Goal: Complete application form

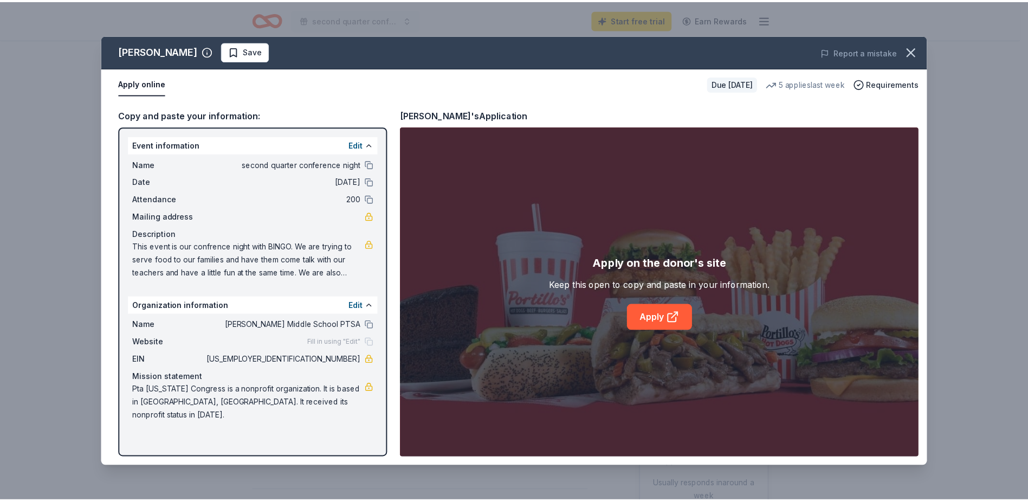
scroll to position [163, 0]
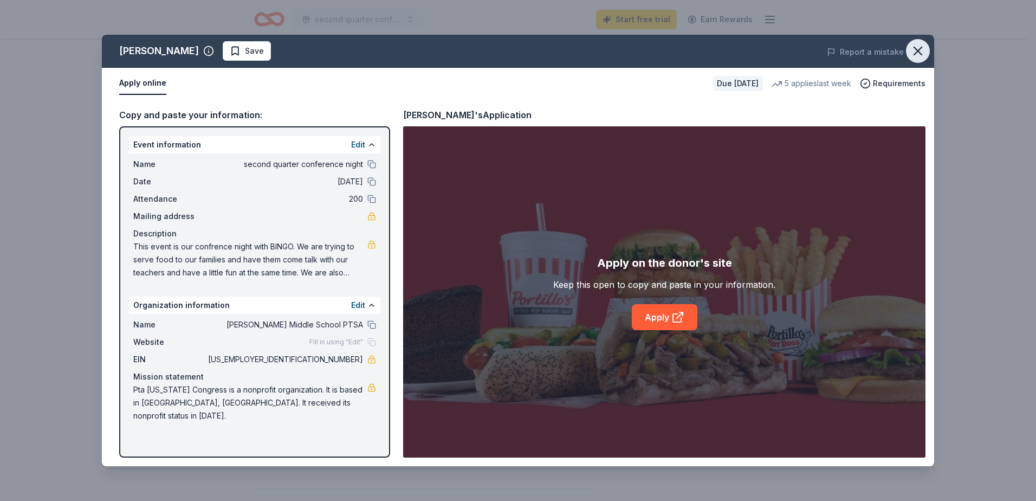
click at [913, 52] on icon "button" at bounding box center [917, 50] width 15 height 15
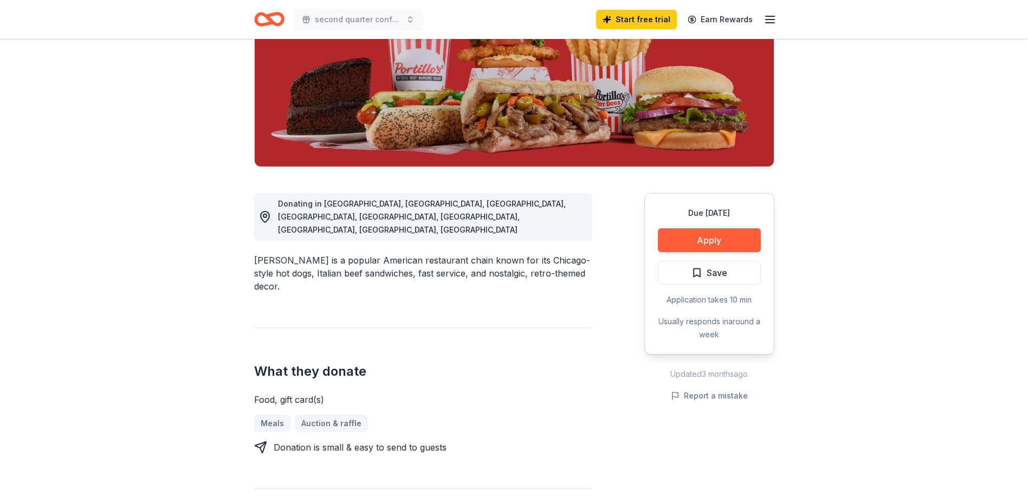
scroll to position [0, 0]
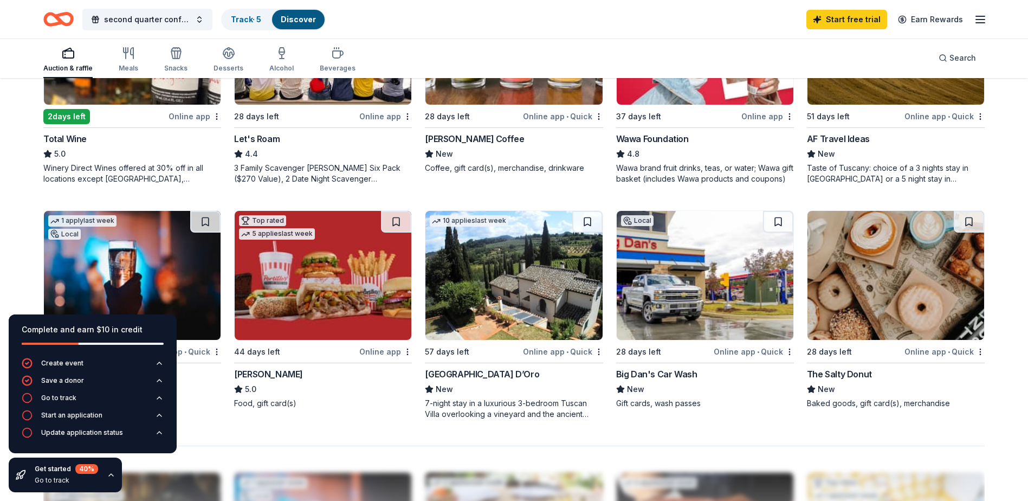
scroll to position [640, 0]
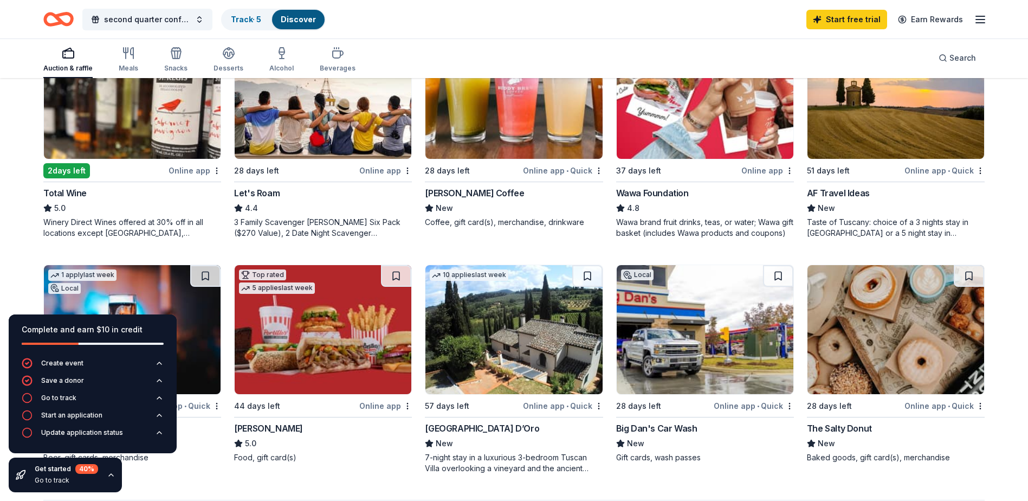
click at [471, 193] on div "[PERSON_NAME] Coffee" at bounding box center [474, 192] width 99 height 13
click at [664, 194] on div "Wawa Foundation" at bounding box center [652, 192] width 73 height 13
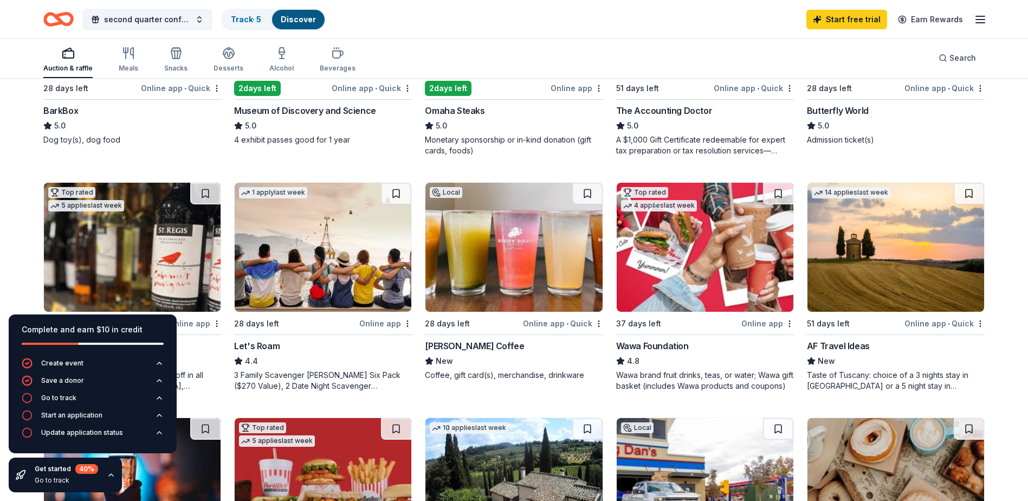
scroll to position [704, 0]
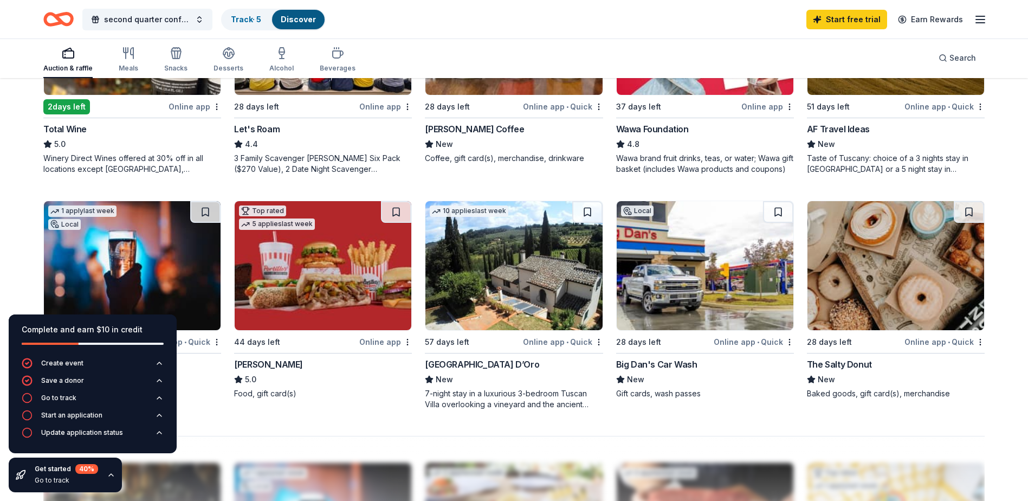
click at [821, 365] on div "The Salty Donut" at bounding box center [839, 364] width 65 height 13
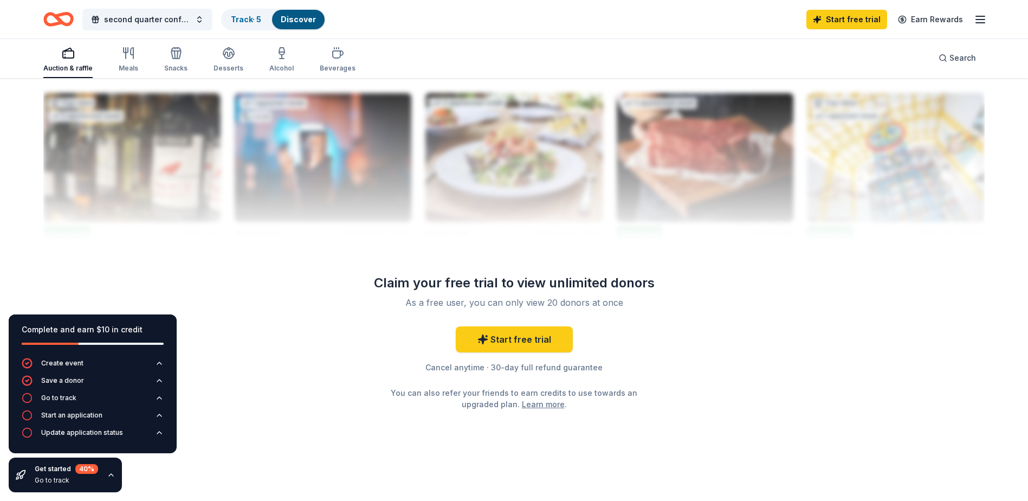
scroll to position [857, 0]
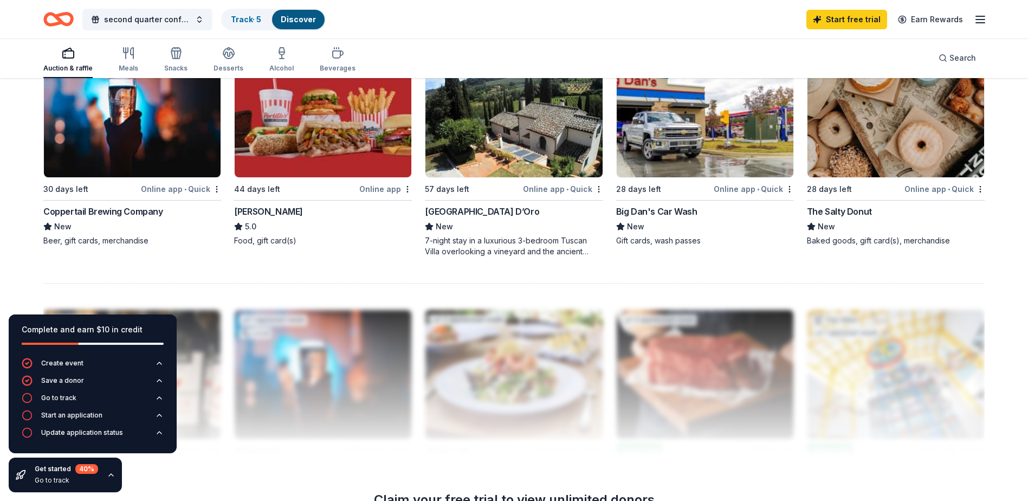
click at [127, 211] on div "Coppertail Brewing Company" at bounding box center [103, 211] width 120 height 13
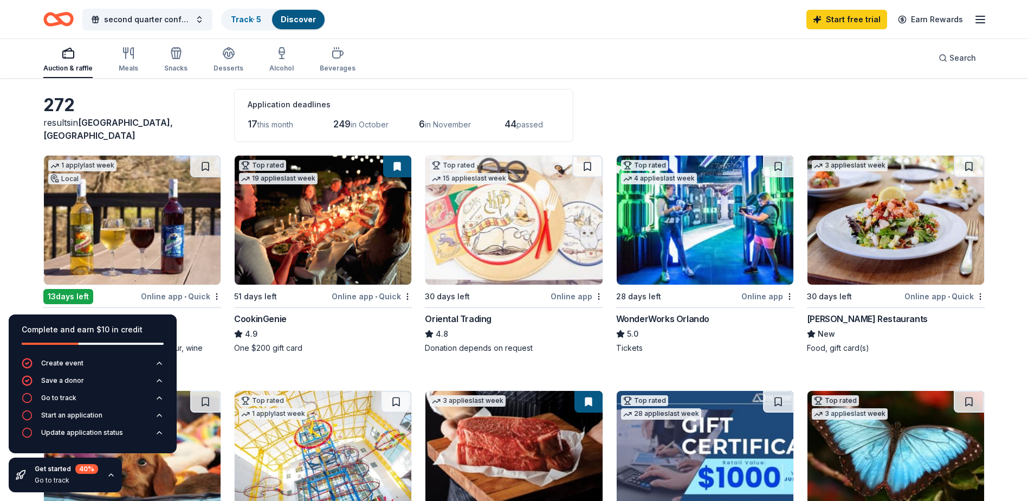
scroll to position [0, 0]
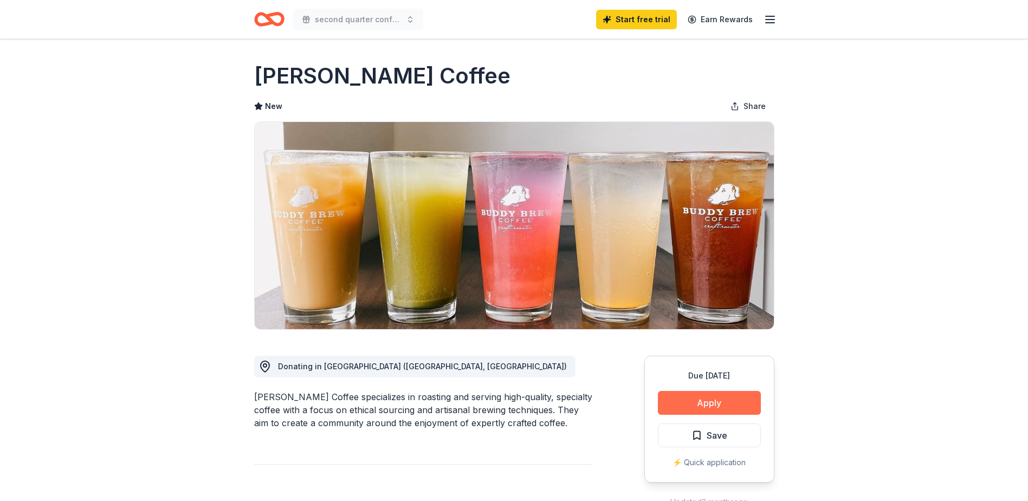
click at [722, 405] on button "Apply" at bounding box center [709, 403] width 103 height 24
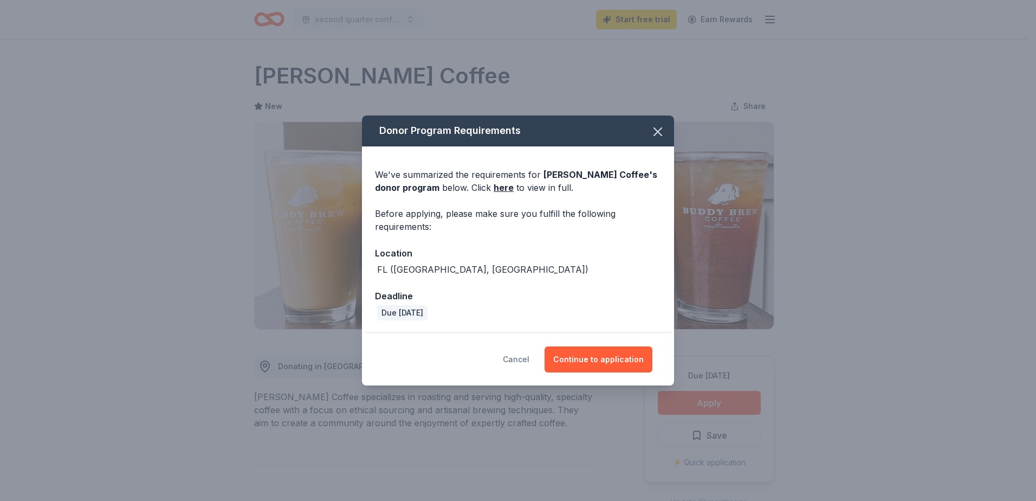
click at [518, 358] on button "Cancel" at bounding box center [516, 359] width 27 height 26
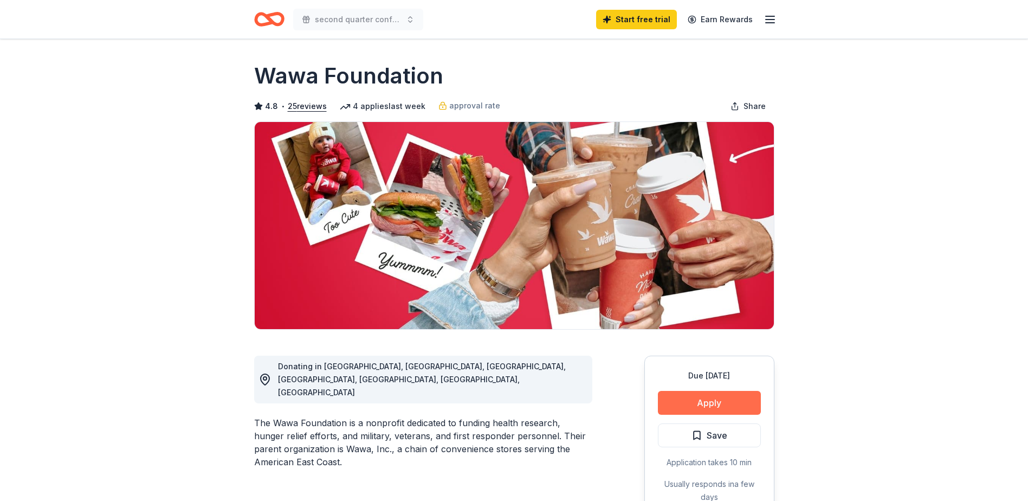
click at [693, 405] on button "Apply" at bounding box center [709, 403] width 103 height 24
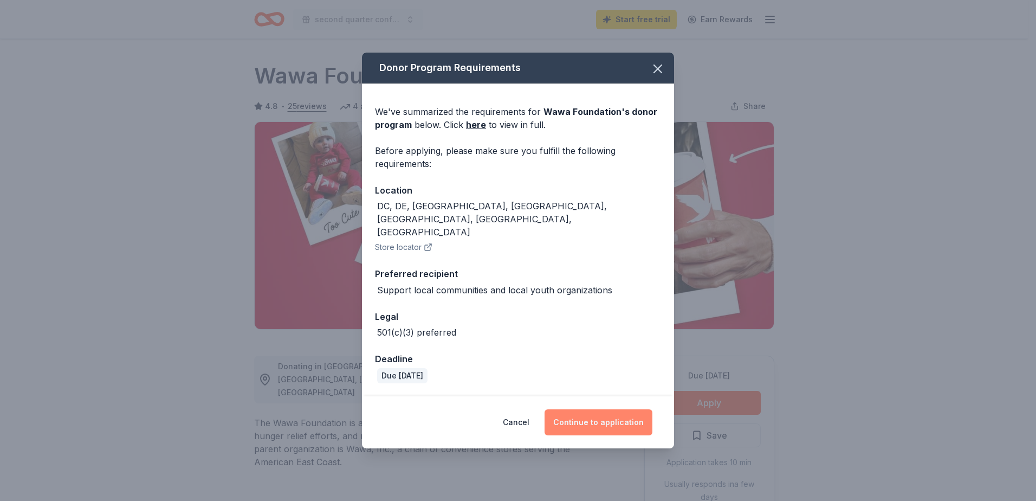
click at [598, 409] on button "Continue to application" at bounding box center [599, 422] width 108 height 26
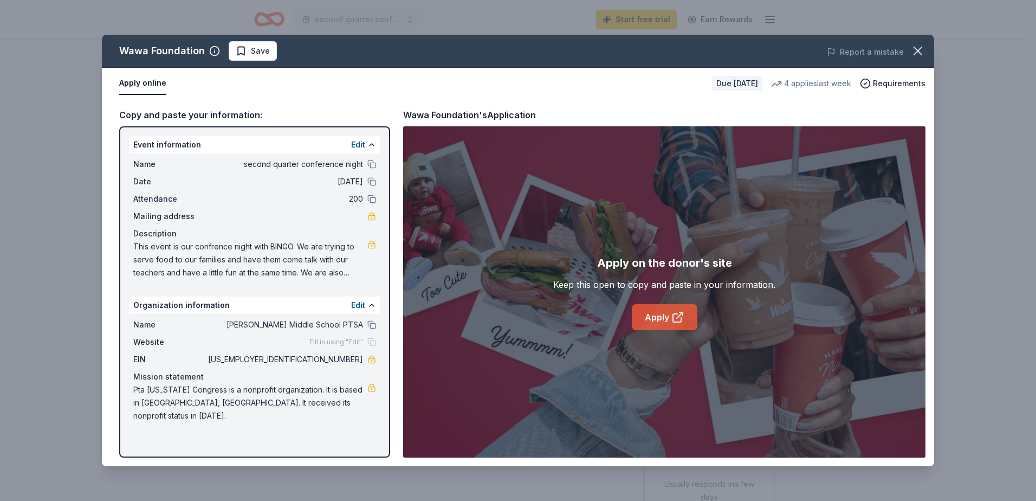
click at [666, 315] on link "Apply" at bounding box center [665, 317] width 66 height 26
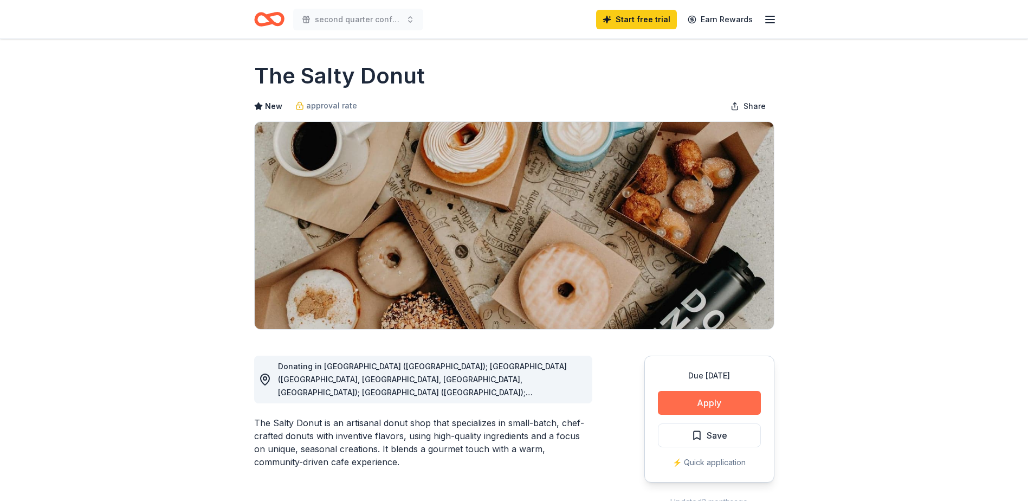
click at [687, 400] on button "Apply" at bounding box center [709, 403] width 103 height 24
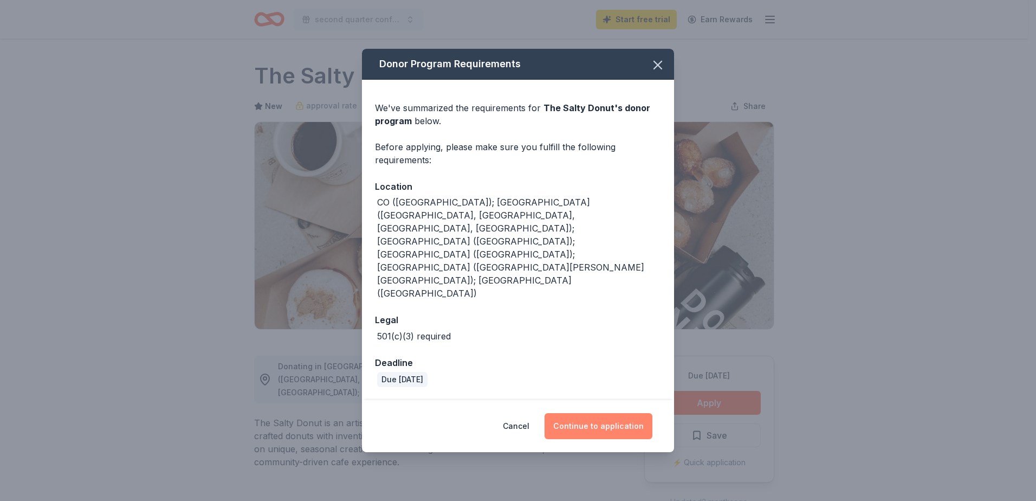
click at [561, 413] on button "Continue to application" at bounding box center [599, 426] width 108 height 26
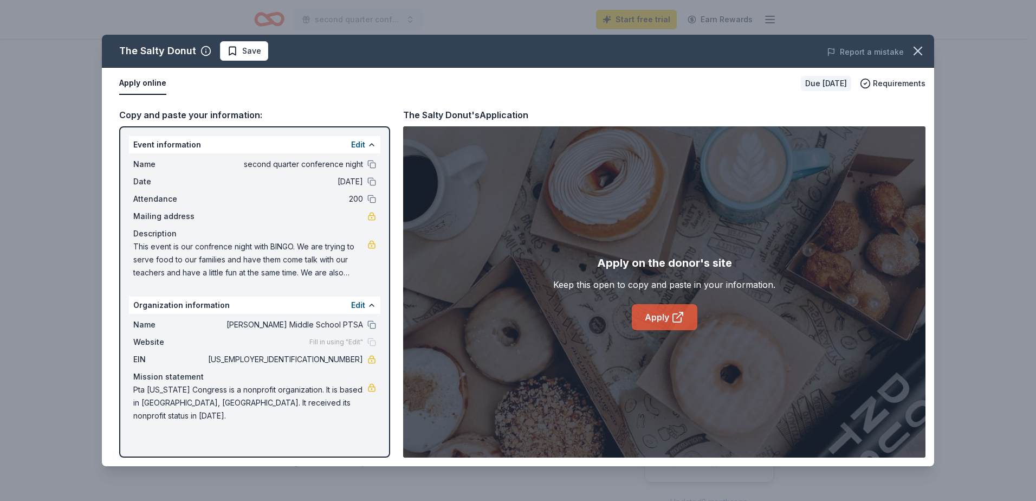
click at [676, 320] on icon at bounding box center [677, 316] width 13 height 13
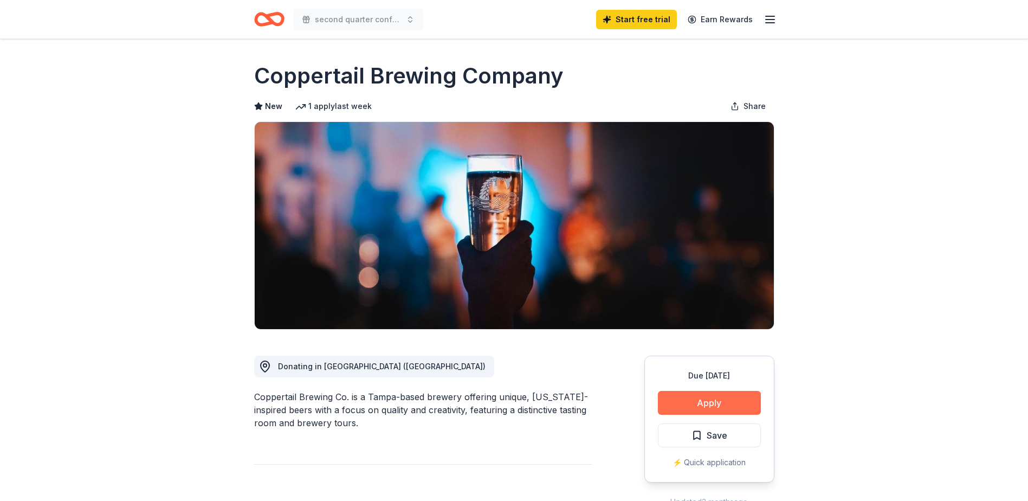
click at [713, 400] on button "Apply" at bounding box center [709, 403] width 103 height 24
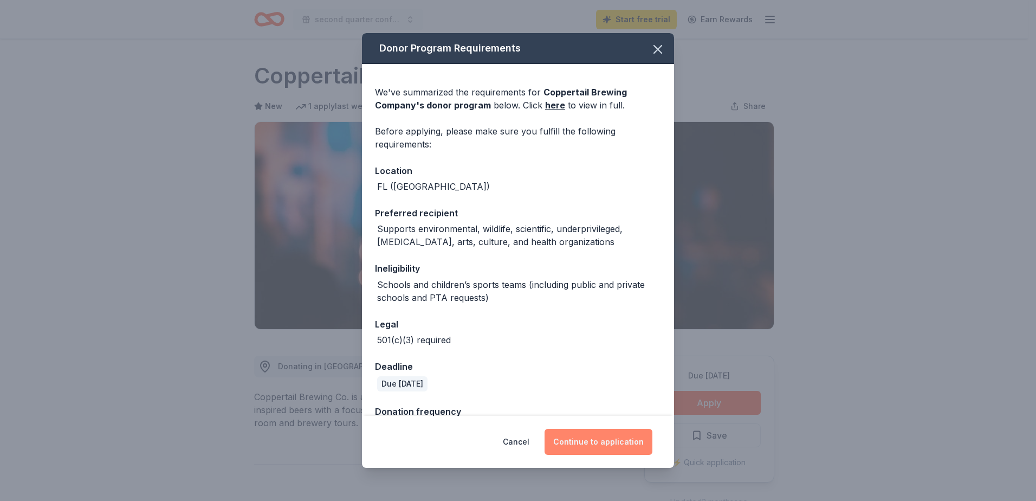
click at [593, 444] on button "Continue to application" at bounding box center [599, 442] width 108 height 26
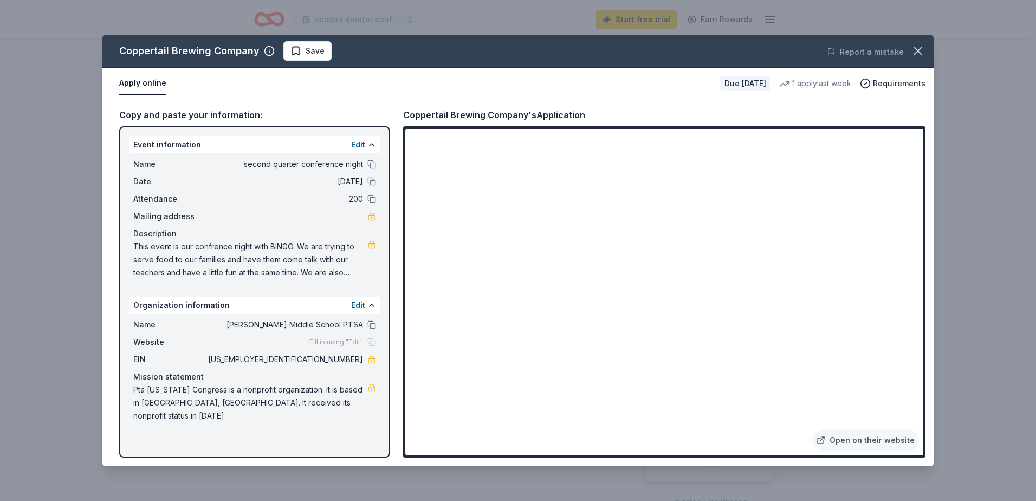
click at [475, 115] on div "Coppertail Brewing Company's Application" at bounding box center [494, 115] width 182 height 14
click at [127, 84] on button "Apply online" at bounding box center [142, 83] width 47 height 23
click at [916, 53] on icon "button" at bounding box center [918, 51] width 8 height 8
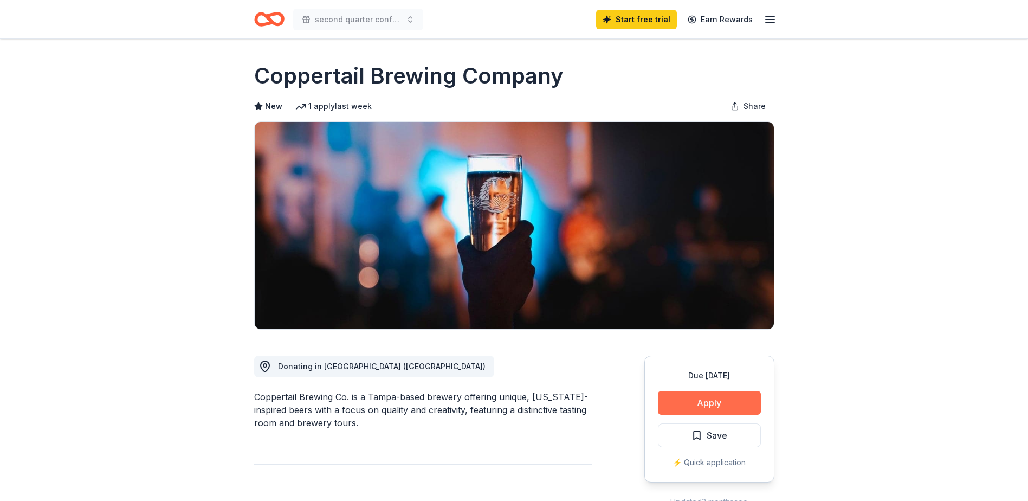
click at [707, 401] on button "Apply" at bounding box center [709, 403] width 103 height 24
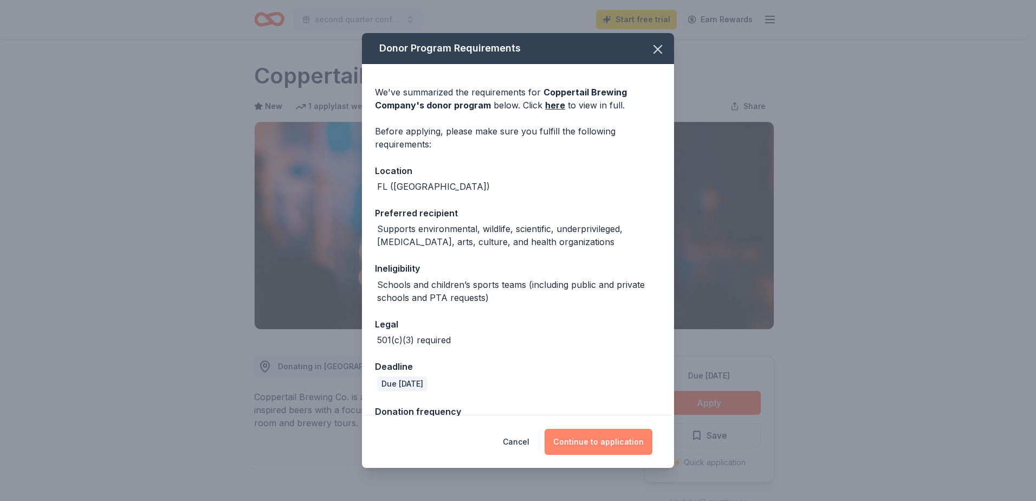
click at [632, 445] on button "Continue to application" at bounding box center [599, 442] width 108 height 26
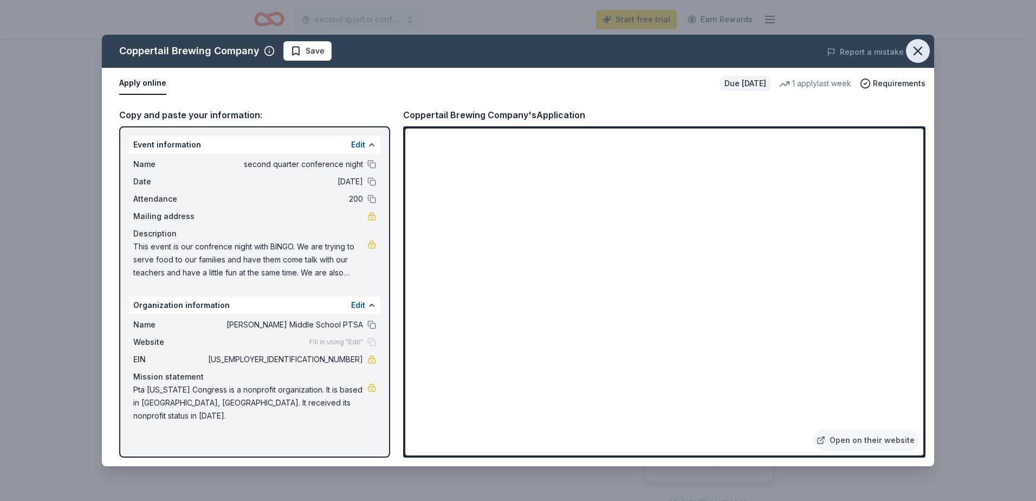
click at [915, 55] on icon "button" at bounding box center [917, 50] width 15 height 15
